Goal: Information Seeking & Learning: Learn about a topic

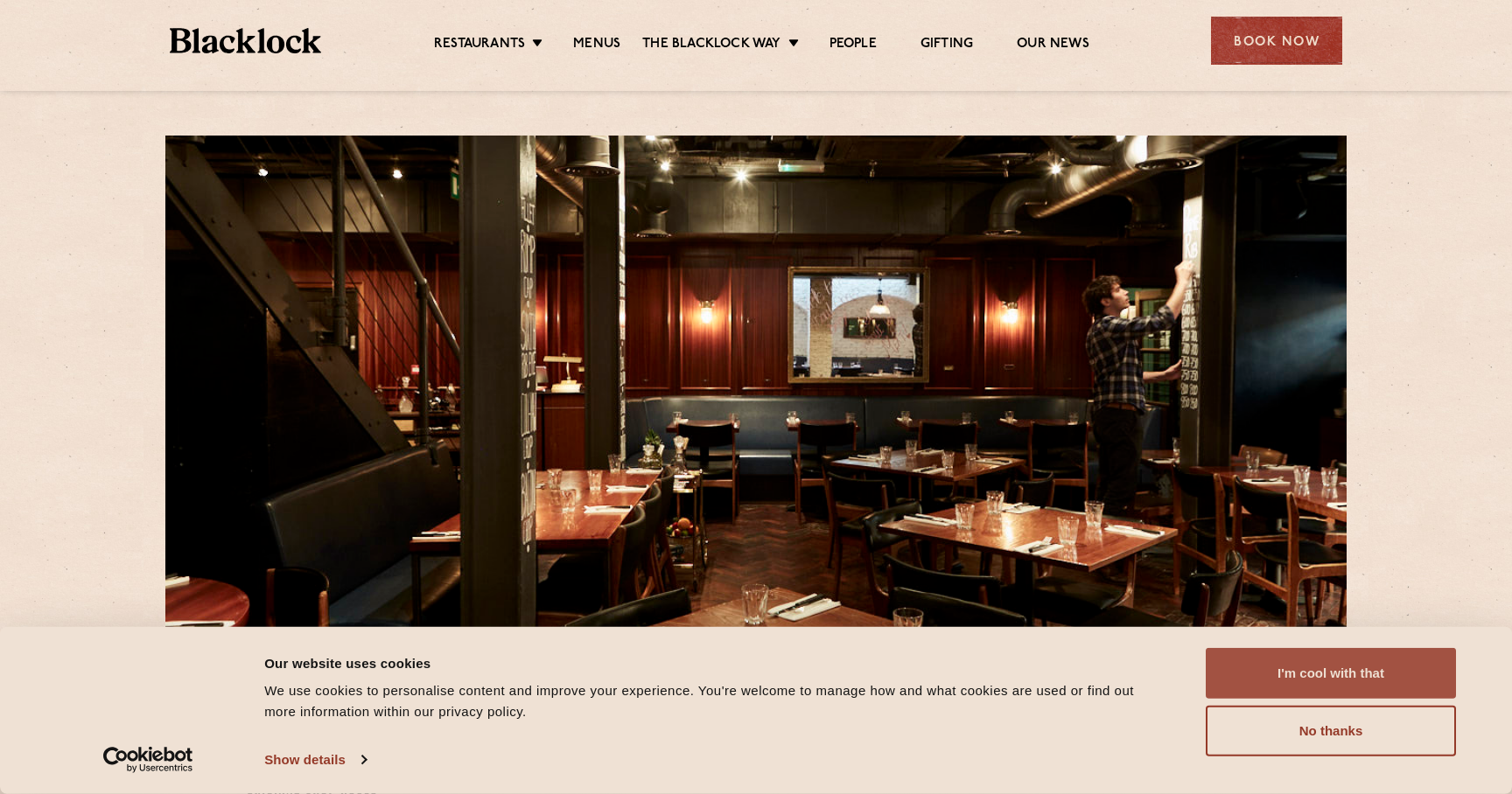
click at [1294, 677] on button "I'm cool with that" at bounding box center [1330, 674] width 250 height 51
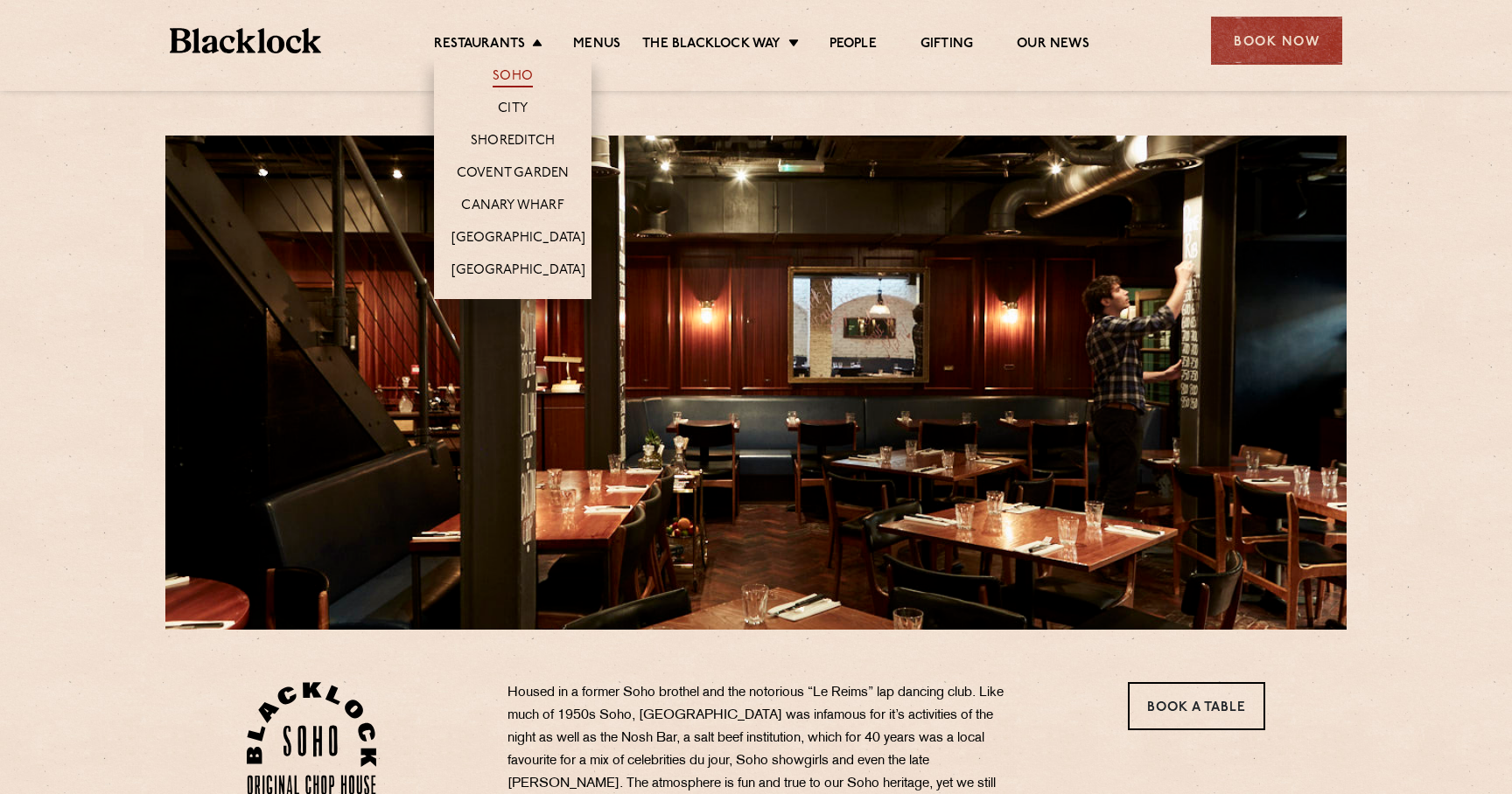
click at [518, 75] on link "Soho" at bounding box center [512, 78] width 41 height 19
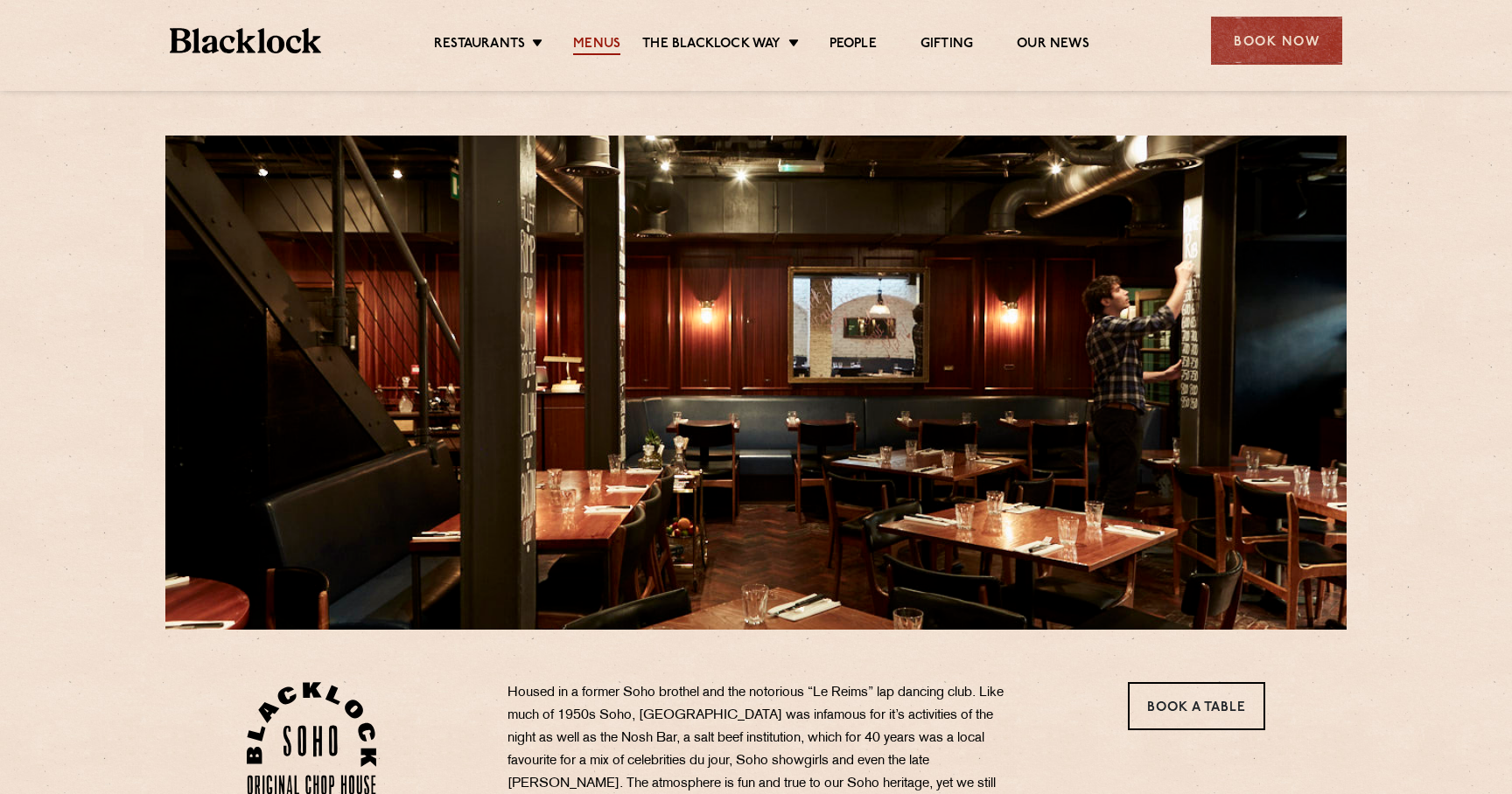
click at [590, 45] on link "Menus" at bounding box center [596, 45] width 47 height 19
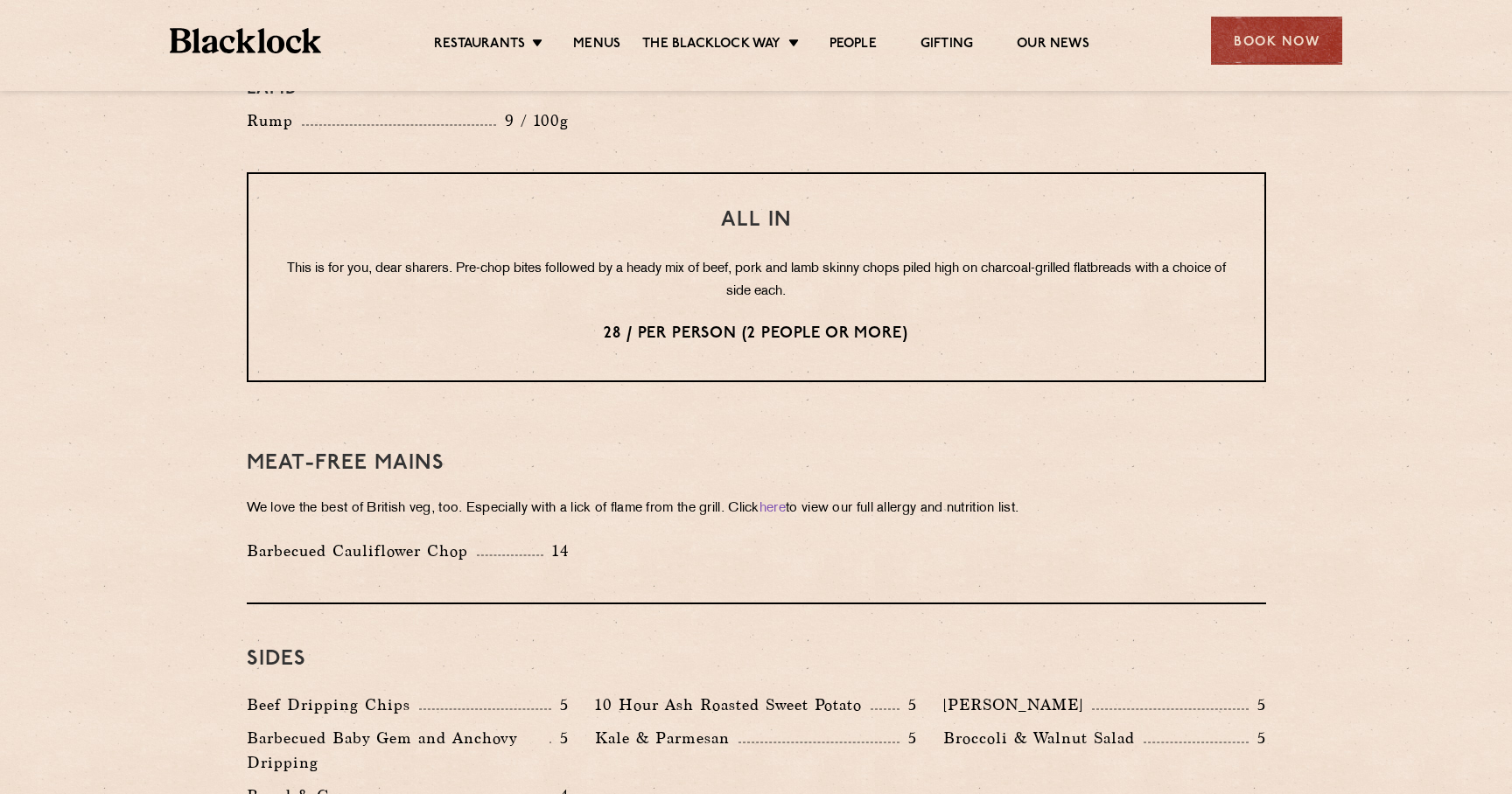
scroll to position [2146, 0]
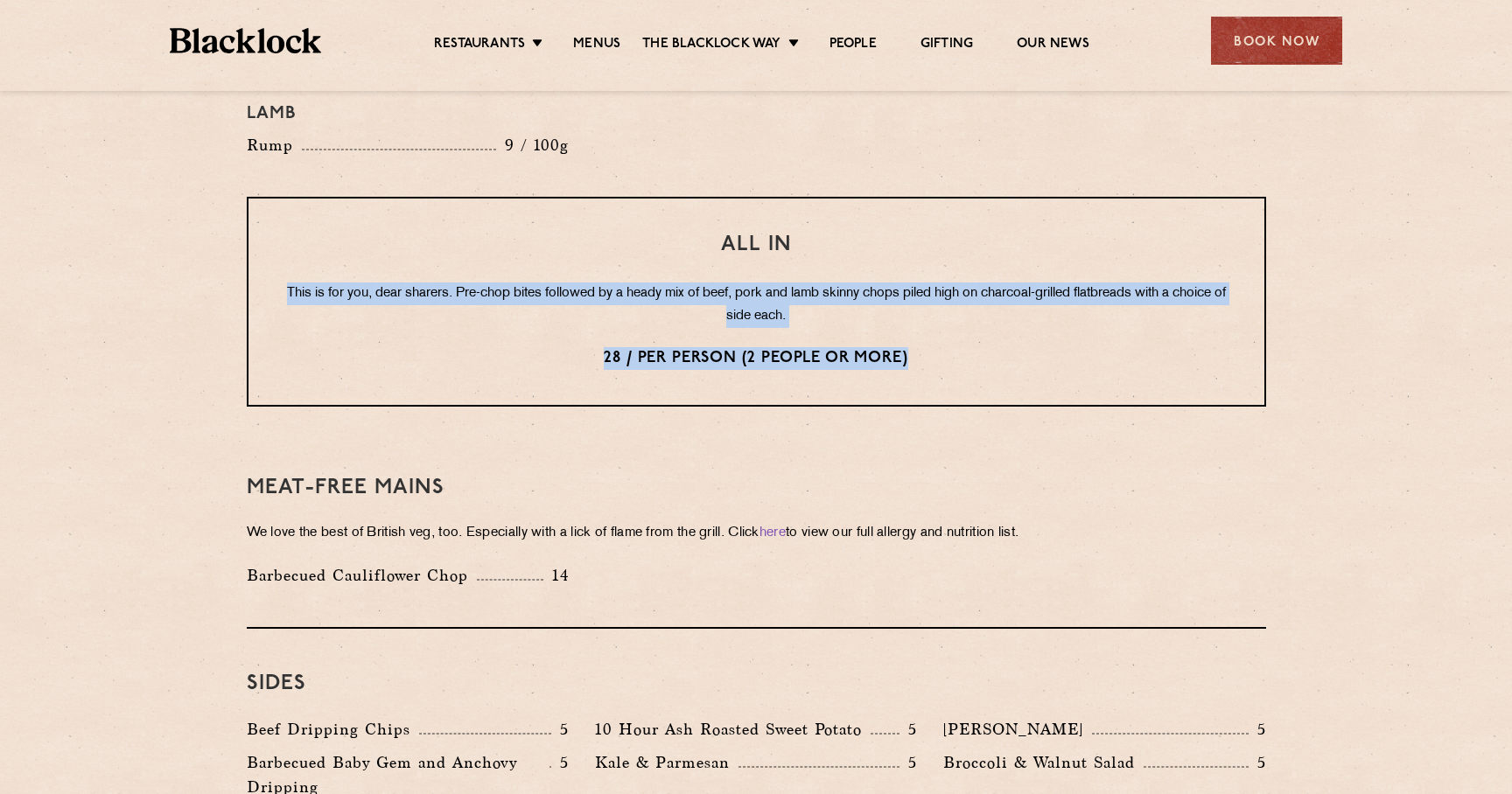
drag, startPoint x: 305, startPoint y: 236, endPoint x: 919, endPoint y: 313, distance: 618.8
click at [919, 314] on div "All In This is for you, dear sharers. Pre-chop bites followed by a heady mix of…" at bounding box center [756, 302] width 1019 height 210
copy div "This is for you, dear sharers. Pre-chop bites followed by a heady mix of beef, …"
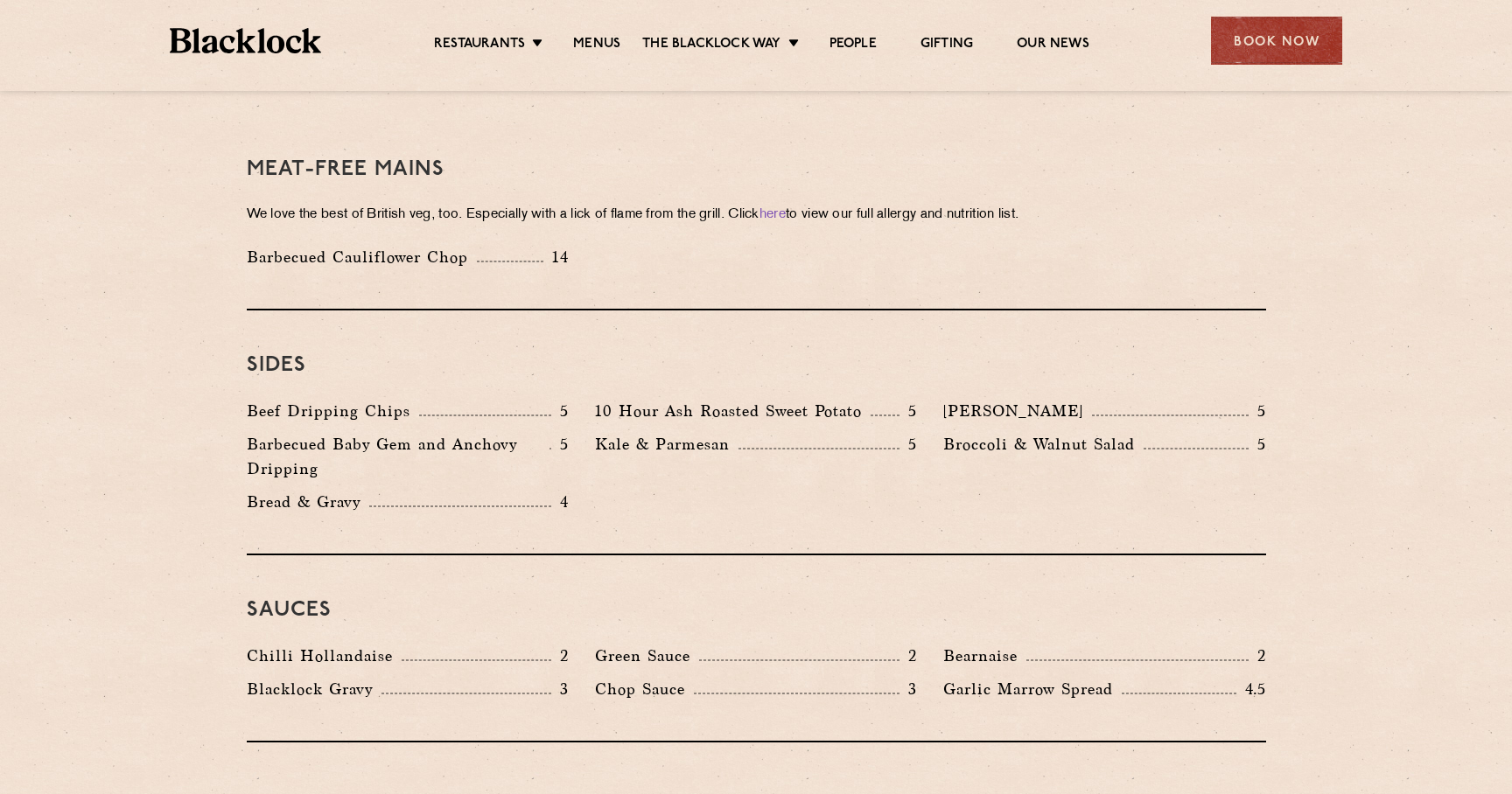
scroll to position [2467, 0]
